Goal: Find contact information: Find contact information

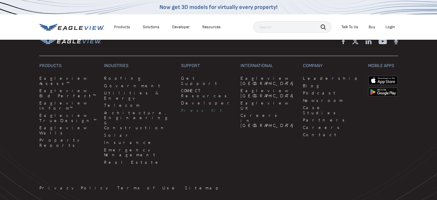
scroll to position [1513, 0]
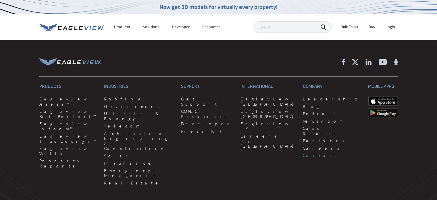
click at [303, 153] on link "Contact" at bounding box center [332, 155] width 58 height 5
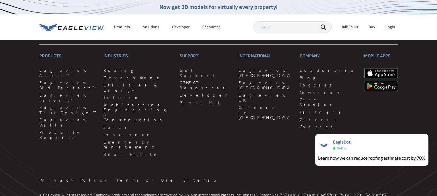
scroll to position [724, 0]
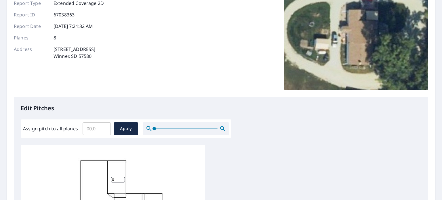
scroll to position [144, 0]
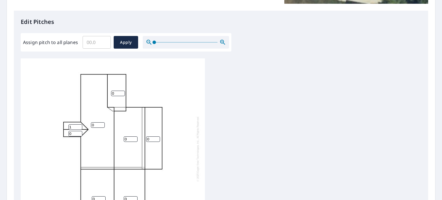
click at [80, 125] on input "1" at bounding box center [75, 126] width 14 height 5
click at [80, 125] on input "2" at bounding box center [75, 126] width 14 height 5
click at [80, 125] on input "3" at bounding box center [75, 126] width 14 height 5
type input "4"
click at [80, 125] on input "4" at bounding box center [75, 126] width 14 height 5
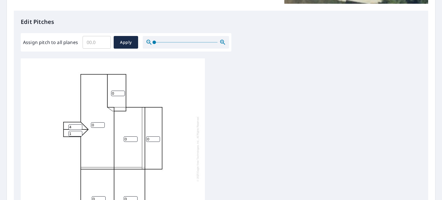
click at [79, 133] on input "1" at bounding box center [75, 133] width 14 height 5
click at [79, 133] on input "2" at bounding box center [75, 133] width 14 height 5
click at [79, 133] on input "3" at bounding box center [75, 133] width 14 height 5
type input "4"
click at [79, 133] on input "4" at bounding box center [75, 133] width 14 height 5
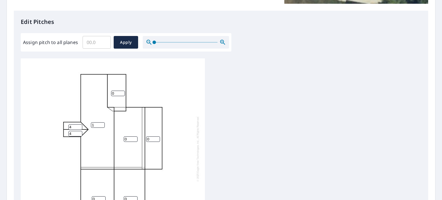
click at [102, 123] on input "1" at bounding box center [98, 124] width 14 height 5
click at [102, 123] on input "2" at bounding box center [98, 124] width 14 height 5
click at [102, 123] on input "3" at bounding box center [98, 124] width 14 height 5
click at [102, 123] on input "4" at bounding box center [98, 124] width 14 height 5
type input "5"
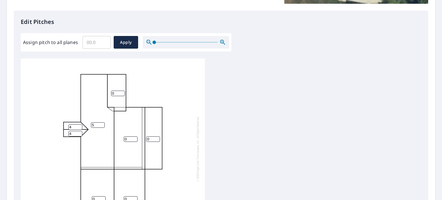
click at [102, 123] on input "5" at bounding box center [98, 124] width 14 height 5
click at [122, 92] on input "1" at bounding box center [118, 93] width 14 height 5
click at [122, 92] on input "2" at bounding box center [118, 93] width 14 height 5
click at [122, 92] on input "3" at bounding box center [118, 93] width 14 height 5
click at [122, 92] on input "4" at bounding box center [118, 93] width 14 height 5
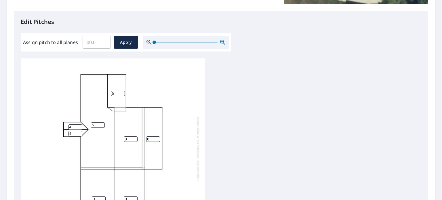
type input "5"
click at [122, 92] on input "5" at bounding box center [118, 93] width 14 height 5
click at [135, 137] on input "1" at bounding box center [131, 138] width 14 height 5
click at [135, 137] on input "2" at bounding box center [131, 138] width 14 height 5
click at [135, 137] on input "3" at bounding box center [131, 138] width 14 height 5
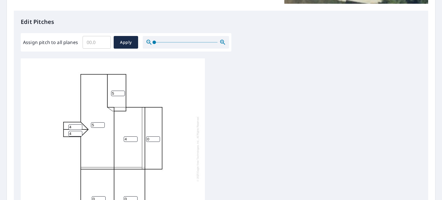
click at [135, 137] on input "4" at bounding box center [131, 138] width 14 height 5
click at [135, 137] on input "5" at bounding box center [131, 138] width 14 height 5
click at [135, 137] on input "6" at bounding box center [131, 138] width 14 height 5
click at [135, 137] on input "7" at bounding box center [131, 138] width 14 height 5
click at [135, 137] on input "8" at bounding box center [131, 138] width 14 height 5
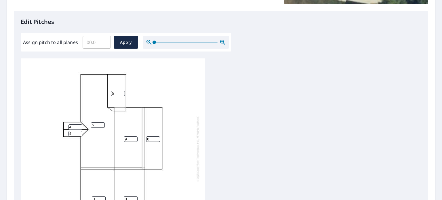
click at [135, 137] on input "9" at bounding box center [131, 138] width 14 height 5
click at [135, 137] on input "10" at bounding box center [131, 138] width 14 height 5
type input "11"
click at [135, 137] on input "11" at bounding box center [131, 138] width 14 height 5
click at [157, 138] on input "1" at bounding box center [153, 138] width 14 height 5
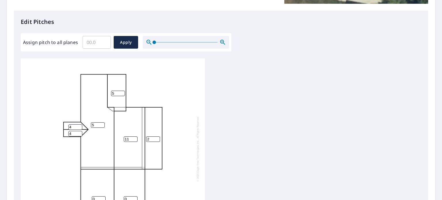
click at [157, 138] on input "2" at bounding box center [153, 138] width 14 height 5
click at [157, 138] on input "3" at bounding box center [153, 138] width 14 height 5
click at [157, 138] on input "4" at bounding box center [153, 138] width 14 height 5
click at [157, 138] on input "5" at bounding box center [153, 138] width 14 height 5
click at [157, 138] on input "6" at bounding box center [153, 138] width 14 height 5
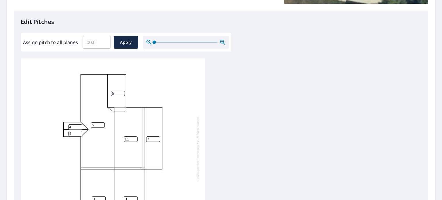
click at [157, 138] on input "7" at bounding box center [153, 138] width 14 height 5
click at [157, 138] on input "8" at bounding box center [153, 138] width 14 height 5
click at [157, 138] on input "9" at bounding box center [153, 138] width 14 height 5
click at [157, 138] on input "10" at bounding box center [153, 138] width 14 height 5
type input "11"
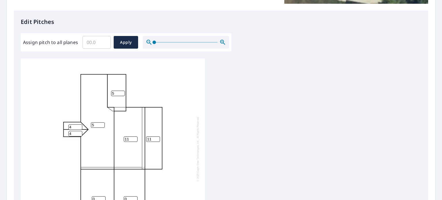
click at [157, 138] on input "11" at bounding box center [153, 138] width 14 height 5
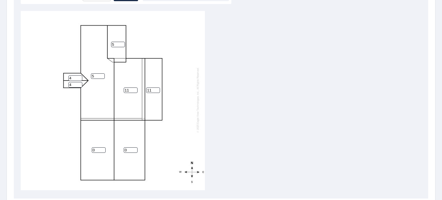
scroll to position [201, 0]
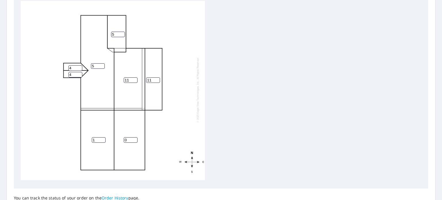
click at [101, 137] on input "1" at bounding box center [99, 139] width 14 height 5
click at [101, 137] on input "2" at bounding box center [99, 139] width 14 height 5
type input "3"
click at [101, 137] on input "3" at bounding box center [99, 139] width 14 height 5
click at [134, 137] on input "1" at bounding box center [131, 139] width 14 height 5
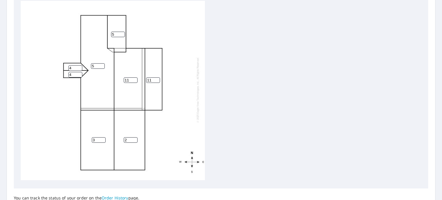
click at [134, 137] on input "2" at bounding box center [131, 139] width 14 height 5
type input "3"
click at [134, 137] on input "3" at bounding box center [131, 139] width 14 height 5
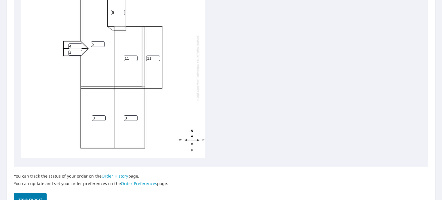
scroll to position [255, 0]
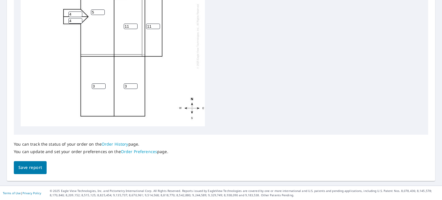
click at [40, 168] on span "Save report" at bounding box center [30, 167] width 24 height 7
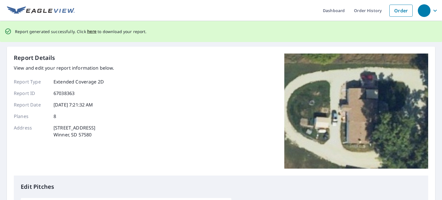
scroll to position [0, 0]
click at [87, 31] on span "here" at bounding box center [91, 31] width 9 height 7
